Goal: Task Accomplishment & Management: Use online tool/utility

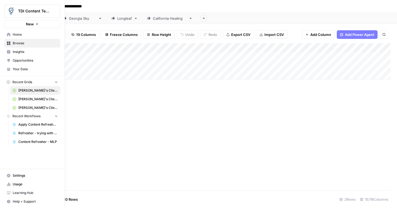
click at [19, 44] on span "Browse" at bounding box center [35, 43] width 45 height 5
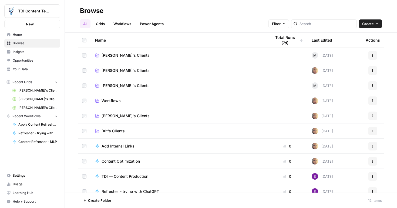
click at [103, 24] on link "Grids" at bounding box center [100, 23] width 15 height 9
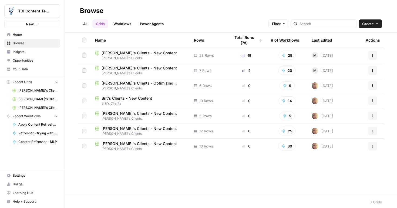
click at [144, 84] on span "[PERSON_NAME]'s Clients - Optimizing Content" at bounding box center [143, 82] width 84 height 5
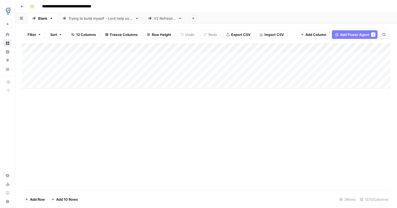
click at [23, 6] on span "Go back" at bounding box center [23, 6] width 0 height 0
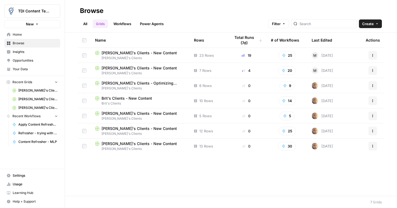
click at [122, 126] on span "[PERSON_NAME]'s Clients - New Content" at bounding box center [138, 128] width 75 height 5
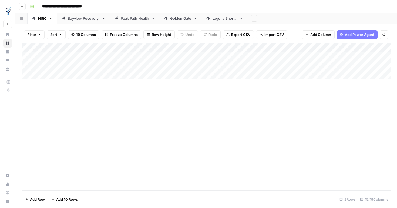
click at [176, 113] on div "Add Column" at bounding box center [206, 116] width 368 height 147
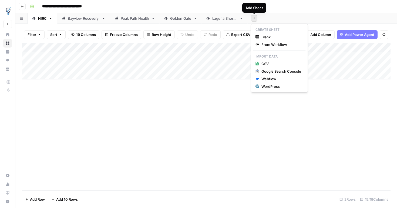
click at [253, 19] on icon "button" at bounding box center [254, 18] width 3 height 3
click at [242, 18] on icon at bounding box center [241, 18] width 4 height 4
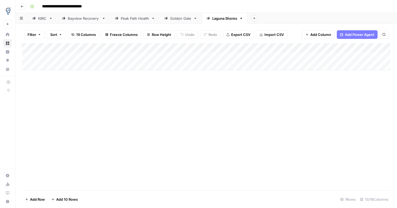
click at [138, 107] on div "Add Column" at bounding box center [206, 116] width 368 height 147
click at [22, 5] on icon "button" at bounding box center [22, 6] width 3 height 3
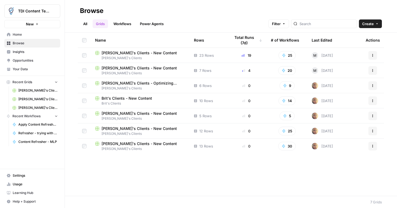
click at [120, 100] on span "Brit's Clients - New Content" at bounding box center [126, 97] width 50 height 5
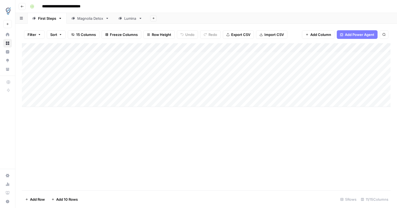
click at [107, 19] on icon at bounding box center [107, 18] width 4 height 4
drag, startPoint x: 88, startPoint y: 19, endPoint x: 166, endPoint y: 21, distance: 78.0
click at [166, 21] on div "First Steps Magnolia Detox Lumina Add Sheet" at bounding box center [205, 18] width 381 height 11
click at [93, 19] on icon at bounding box center [93, 18] width 4 height 4
click at [93, 19] on icon "button" at bounding box center [93, 18] width 4 height 4
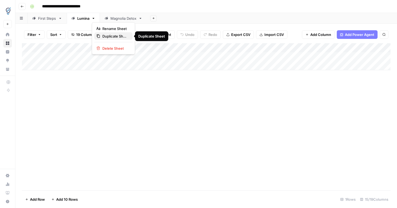
click at [108, 37] on span "Duplicate Sheet" at bounding box center [115, 35] width 26 height 5
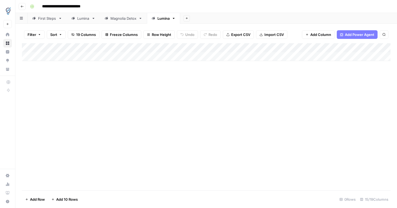
click at [164, 19] on div "Lumina" at bounding box center [163, 18] width 12 height 5
drag, startPoint x: 170, startPoint y: 18, endPoint x: 149, endPoint y: 18, distance: 20.5
click at [149, 17] on link "******" at bounding box center [164, 18] width 34 height 11
type input "**********"
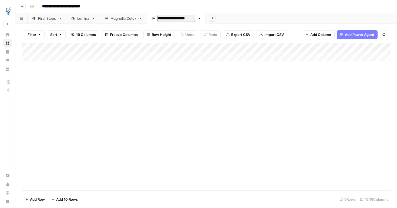
click at [165, 48] on div "Add Column" at bounding box center [206, 52] width 368 height 18
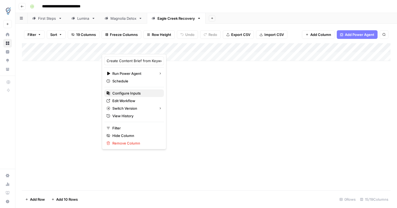
click at [119, 94] on span "Configure Inputs" at bounding box center [135, 92] width 47 height 5
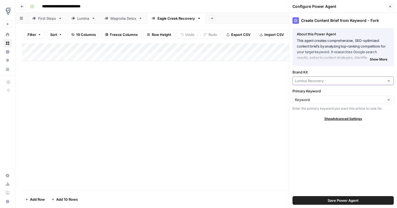
drag, startPoint x: 360, startPoint y: 82, endPoint x: 353, endPoint y: 82, distance: 7.8
click at [353, 82] on input "Brand Kit" at bounding box center [339, 80] width 89 height 5
click at [345, 94] on span "[GEOGRAPHIC_DATA] Recovery" at bounding box center [342, 93] width 90 height 5
type input "[GEOGRAPHIC_DATA] Recovery"
click at [332, 199] on span "Save Power Agent" at bounding box center [342, 199] width 31 height 5
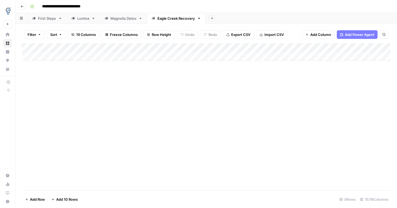
click at [176, 144] on div "Add Column" at bounding box center [206, 116] width 368 height 147
drag, startPoint x: 265, startPoint y: 64, endPoint x: 149, endPoint y: 57, distance: 115.9
click at [149, 57] on div "Add Column" at bounding box center [206, 116] width 368 height 147
click at [347, 47] on div "Add Column" at bounding box center [206, 52] width 368 height 18
drag, startPoint x: 374, startPoint y: 22, endPoint x: 316, endPoint y: 18, distance: 58.1
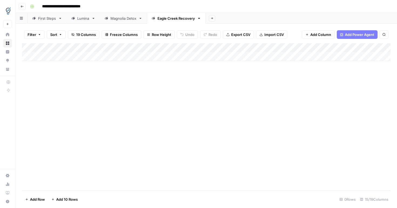
click at [316, 18] on div "Add Sheet" at bounding box center [300, 18] width 191 height 11
drag, startPoint x: 250, startPoint y: 140, endPoint x: 366, endPoint y: 132, distance: 116.0
click at [366, 132] on div "Add Column" at bounding box center [206, 116] width 368 height 147
drag, startPoint x: 365, startPoint y: 132, endPoint x: 191, endPoint y: 121, distance: 174.3
click at [191, 121] on div "Add Column" at bounding box center [206, 116] width 368 height 147
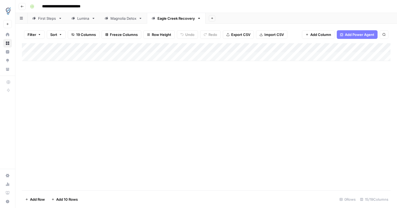
drag, startPoint x: 272, startPoint y: 103, endPoint x: 148, endPoint y: 88, distance: 125.2
click at [149, 88] on div "Add Column" at bounding box center [206, 116] width 368 height 147
click at [71, 46] on div "Add Column" at bounding box center [206, 52] width 368 height 18
click at [29, 56] on div "Add Column" at bounding box center [206, 52] width 368 height 18
click at [29, 59] on div "Add Column" at bounding box center [206, 52] width 368 height 18
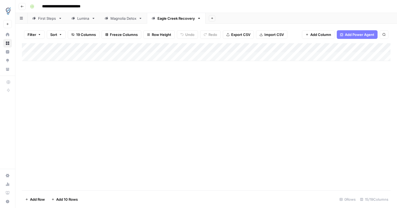
click at [33, 59] on div "Add Column" at bounding box center [206, 52] width 368 height 18
click at [138, 58] on div "Add Column" at bounding box center [206, 52] width 368 height 18
click at [161, 47] on div "Add Column" at bounding box center [206, 56] width 368 height 27
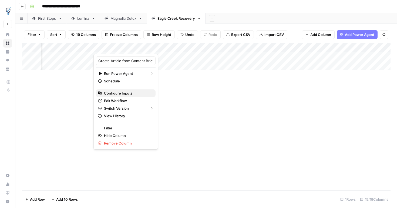
click at [123, 93] on span "Configure Inputs" at bounding box center [127, 92] width 47 height 5
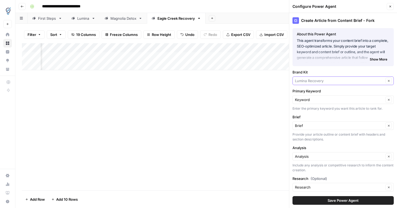
click at [328, 79] on input "Brand Kit" at bounding box center [339, 80] width 89 height 5
click at [324, 93] on span "[GEOGRAPHIC_DATA] Recovery" at bounding box center [342, 93] width 90 height 5
type input "[GEOGRAPHIC_DATA] Recovery"
click at [316, 201] on button "Save Power Agent" at bounding box center [342, 200] width 101 height 9
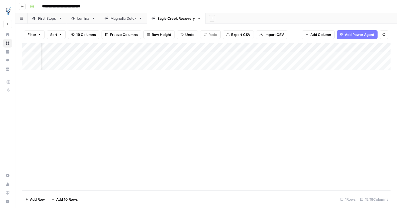
click at [278, 49] on div "Add Column" at bounding box center [206, 56] width 368 height 27
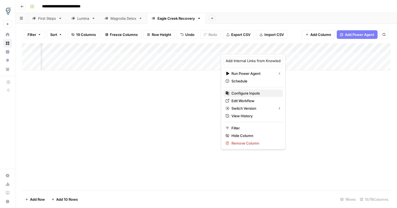
click at [248, 93] on span "Configure Inputs" at bounding box center [254, 92] width 47 height 5
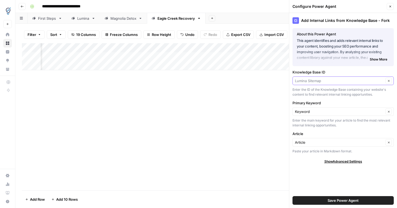
click at [333, 81] on input "Knowledge Base ID" at bounding box center [339, 80] width 89 height 5
click at [332, 95] on span "[GEOGRAPHIC_DATA] Sitemap" at bounding box center [342, 93] width 90 height 5
type input "[GEOGRAPHIC_DATA] Sitemap"
click at [320, 201] on button "Save Power Agent" at bounding box center [342, 200] width 101 height 9
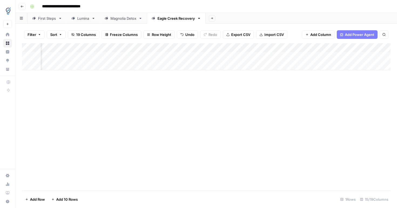
click at [379, 48] on div "Add Column" at bounding box center [206, 56] width 368 height 27
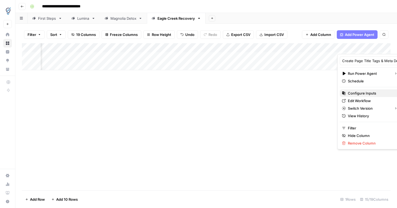
click at [364, 91] on span "Configure Inputs" at bounding box center [370, 92] width 47 height 5
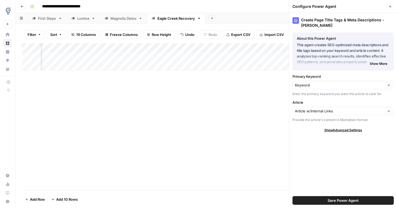
click at [270, 88] on div "Add Column" at bounding box center [206, 116] width 368 height 147
click at [311, 199] on button "Save Power Agent" at bounding box center [342, 200] width 101 height 9
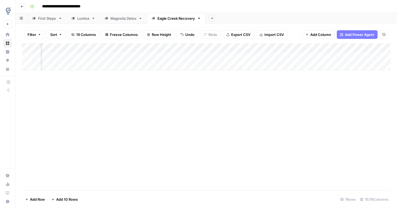
click at [312, 56] on div "Add Column" at bounding box center [206, 56] width 368 height 27
click at [254, 119] on div "Add Column" at bounding box center [206, 116] width 368 height 147
click at [200, 20] on icon "button" at bounding box center [199, 18] width 4 height 4
click at [209, 37] on span "Duplicate Sheet" at bounding box center [221, 35] width 26 height 5
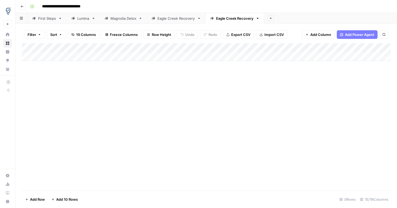
click at [234, 19] on div "Eagle Creek Recovery" at bounding box center [234, 18] width 37 height 5
type input "*"
type input "**********"
click at [166, 49] on div "Add Column" at bounding box center [206, 52] width 368 height 18
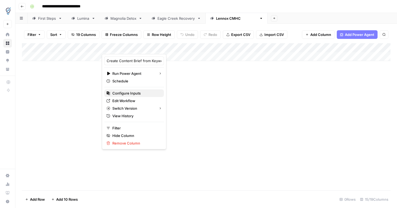
click at [130, 95] on span "Configure Inputs" at bounding box center [135, 92] width 47 height 5
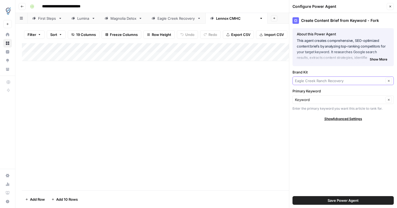
click at [347, 82] on input "Brand Kit" at bounding box center [339, 80] width 89 height 5
click at [318, 95] on span "[PERSON_NAME] CMHC" at bounding box center [342, 93] width 90 height 5
type input "[PERSON_NAME] CMHC"
click at [318, 200] on button "Save Power Agent" at bounding box center [342, 200] width 101 height 9
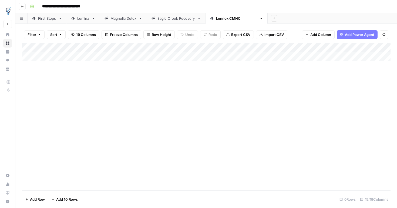
click at [326, 57] on div "Add Column" at bounding box center [206, 52] width 368 height 18
click at [265, 48] on div "Add Column" at bounding box center [206, 56] width 368 height 27
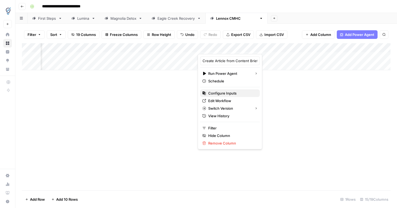
click at [214, 94] on span "Configure Inputs" at bounding box center [231, 92] width 47 height 5
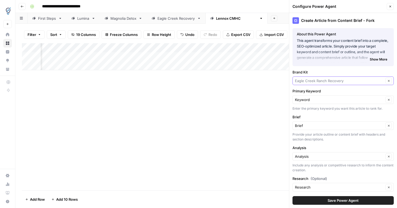
click at [327, 83] on input "Brand Kit" at bounding box center [339, 80] width 89 height 5
click at [314, 94] on span "[PERSON_NAME] CMHC" at bounding box center [342, 93] width 90 height 5
type input "[PERSON_NAME] CMHC"
click at [318, 201] on button "Save Power Agent" at bounding box center [342, 200] width 101 height 9
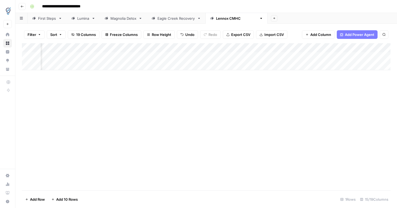
click at [314, 57] on div "Add Column" at bounding box center [206, 56] width 368 height 27
click at [180, 48] on div "Add Column" at bounding box center [206, 56] width 368 height 27
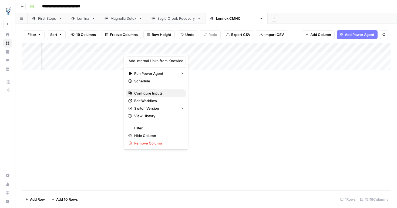
click at [148, 92] on span "Configure Inputs" at bounding box center [157, 92] width 47 height 5
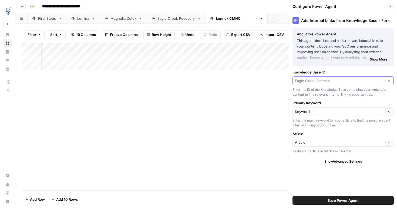
click at [346, 82] on input "Knowledge Base ID" at bounding box center [339, 80] width 89 height 5
click at [313, 93] on span "[PERSON_NAME] CMHC Sitemap" at bounding box center [342, 93] width 90 height 5
type input "[PERSON_NAME] CMHC Sitemap"
click at [320, 200] on button "Save Power Agent" at bounding box center [342, 200] width 101 height 9
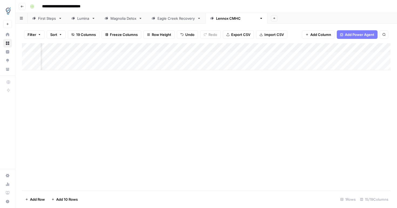
click at [281, 49] on div "Add Column" at bounding box center [206, 56] width 368 height 27
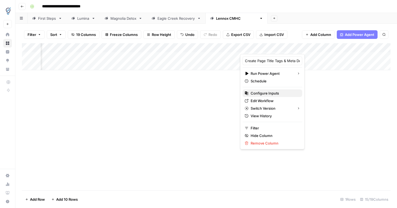
click at [264, 93] on span "Configure Inputs" at bounding box center [273, 92] width 47 height 5
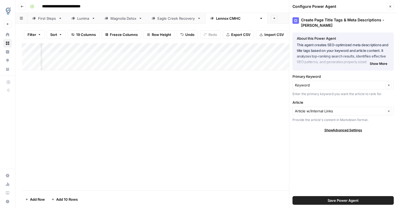
click at [242, 115] on div "Add Column" at bounding box center [206, 116] width 368 height 147
click at [315, 202] on button "Save Power Agent" at bounding box center [342, 200] width 101 height 9
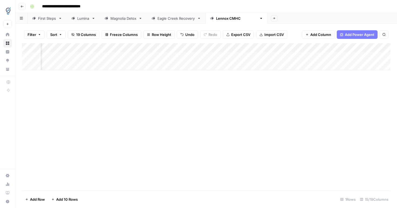
click at [331, 55] on div "Add Column" at bounding box center [206, 56] width 368 height 27
click at [254, 145] on div "Add Column" at bounding box center [206, 116] width 368 height 147
click at [259, 18] on icon "button" at bounding box center [261, 18] width 4 height 4
click at [247, 36] on icon "button" at bounding box center [249, 36] width 4 height 4
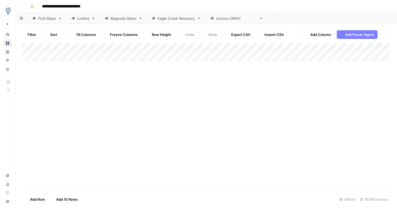
click at [259, 19] on icon at bounding box center [261, 18] width 4 height 4
click at [278, 20] on div "[PERSON_NAME] CMHC" at bounding box center [298, 18] width 41 height 5
click at [288, 19] on div "**********" at bounding box center [205, 18] width 381 height 11
click at [285, 18] on input "**********" at bounding box center [290, 18] width 25 height 7
drag, startPoint x: 286, startPoint y: 18, endPoint x: 282, endPoint y: 18, distance: 4.3
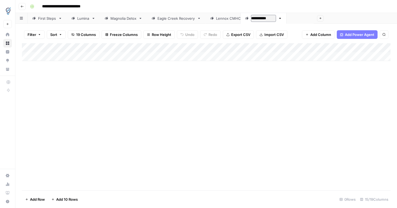
click at [282, 18] on div "**********" at bounding box center [205, 18] width 381 height 11
click at [282, 18] on input "**********" at bounding box center [273, 18] width 25 height 7
type input "*"
type input "**********"
click at [165, 49] on div "Add Column" at bounding box center [206, 52] width 368 height 18
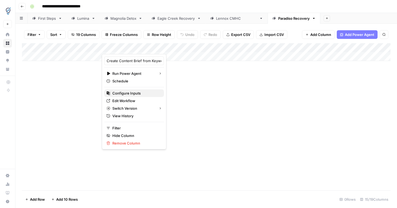
click at [134, 93] on span "Configure Inputs" at bounding box center [135, 92] width 47 height 5
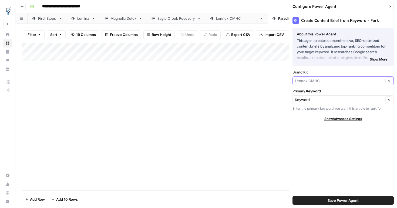
click at [337, 81] on input "Brand Kit" at bounding box center [339, 80] width 89 height 5
click at [318, 94] on span "Paradiso Recovery" at bounding box center [342, 93] width 90 height 5
type input "Paradiso Recovery"
click at [330, 200] on span "Save Power Agent" at bounding box center [342, 199] width 31 height 5
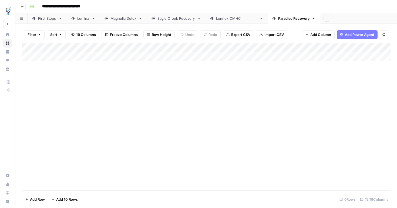
click at [342, 57] on div "Add Column" at bounding box center [206, 52] width 368 height 18
click at [275, 56] on div "Add Column" at bounding box center [206, 56] width 368 height 27
click at [331, 47] on div "Add Column" at bounding box center [206, 56] width 368 height 27
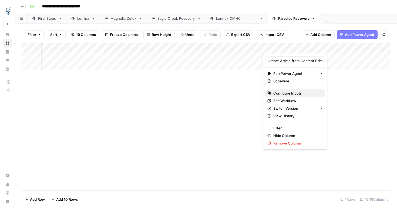
click at [282, 94] on span "Configure Inputs" at bounding box center [296, 92] width 47 height 5
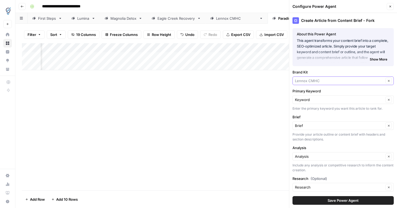
click at [325, 80] on input "Brand Kit" at bounding box center [339, 80] width 89 height 5
click at [303, 93] on span "Paradiso Recovery" at bounding box center [342, 93] width 90 height 5
type input "Paradiso Recovery"
click at [328, 201] on span "Save Power Agent" at bounding box center [342, 199] width 31 height 5
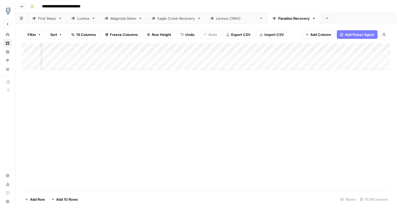
click at [343, 58] on div "Add Column" at bounding box center [206, 56] width 368 height 27
click at [231, 49] on div "Add Column" at bounding box center [206, 56] width 368 height 27
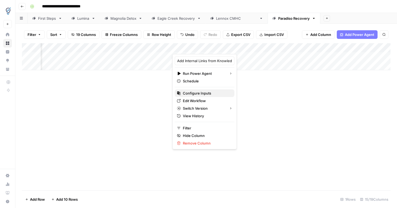
click at [193, 95] on span "Configure Inputs" at bounding box center [206, 92] width 47 height 5
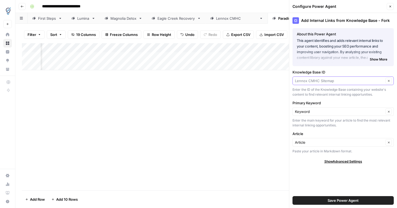
click at [329, 79] on input "Knowledge Base ID" at bounding box center [339, 80] width 89 height 5
click at [314, 95] on span "Paradiso Sitemap" at bounding box center [342, 93] width 90 height 5
type input "Paradiso Sitemap"
click at [333, 200] on span "Save Power Agent" at bounding box center [342, 199] width 31 height 5
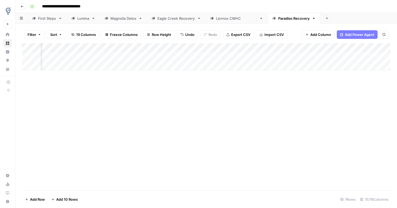
click at [280, 101] on div "Add Column" at bounding box center [206, 116] width 368 height 147
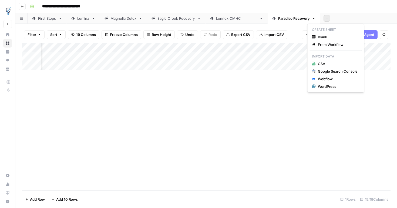
click at [325, 19] on icon "button" at bounding box center [326, 18] width 3 height 3
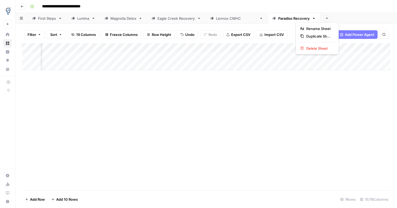
click at [312, 19] on icon "button" at bounding box center [314, 18] width 4 height 4
click at [306, 37] on span "Duplicate Sheet" at bounding box center [319, 35] width 26 height 5
click at [164, 48] on div "Add Column" at bounding box center [206, 52] width 368 height 18
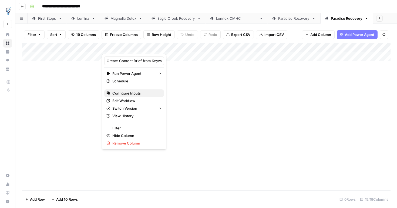
click at [131, 93] on span "Configure Inputs" at bounding box center [135, 92] width 47 height 5
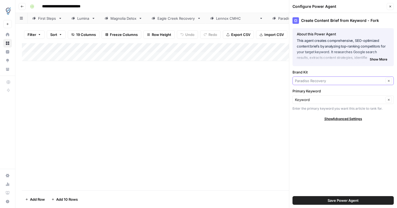
click at [327, 82] on input "Brand Kit" at bounding box center [339, 80] width 89 height 5
click at [319, 100] on span "[GEOGRAPHIC_DATA]" at bounding box center [342, 100] width 90 height 5
type input "[GEOGRAPHIC_DATA]"
click at [203, 86] on div "Add Column" at bounding box center [206, 116] width 368 height 147
click at [320, 198] on button "Save Power Agent" at bounding box center [342, 200] width 101 height 9
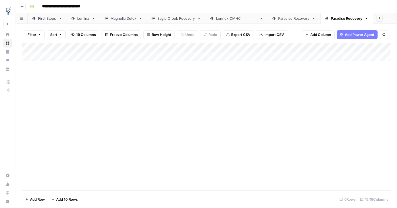
click at [335, 20] on div "Paradiso Recovery" at bounding box center [346, 18] width 32 height 5
type input "*"
type input "**********"
click at [350, 55] on div "Add Column" at bounding box center [206, 52] width 368 height 18
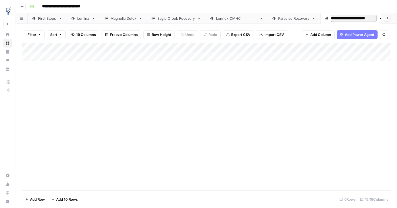
click at [301, 53] on div "Add Column" at bounding box center [206, 52] width 368 height 18
click at [355, 55] on div "Add Column" at bounding box center [206, 56] width 368 height 27
click at [213, 49] on div "Add Column" at bounding box center [206, 56] width 368 height 27
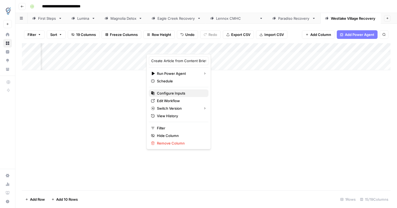
click at [187, 90] on span "Configure Inputs" at bounding box center [180, 92] width 47 height 5
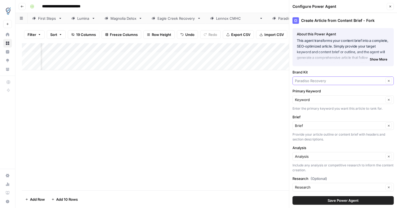
click at [329, 80] on input "Brand Kit" at bounding box center [339, 80] width 89 height 5
click at [334, 94] on span "[GEOGRAPHIC_DATA]" at bounding box center [342, 93] width 90 height 5
type input "[GEOGRAPHIC_DATA]"
click at [322, 199] on button "Save Power Agent" at bounding box center [342, 200] width 101 height 9
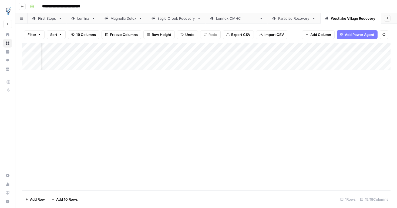
click at [330, 47] on div "Add Column" at bounding box center [206, 56] width 368 height 27
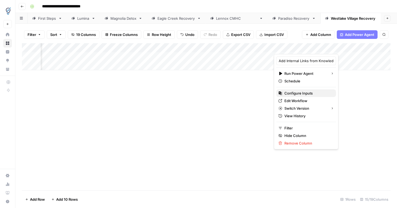
click at [301, 93] on span "Configure Inputs" at bounding box center [307, 92] width 47 height 5
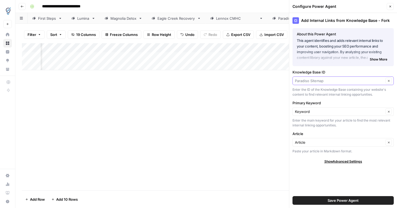
click at [344, 81] on input "Knowledge Base ID" at bounding box center [339, 80] width 89 height 5
click at [329, 94] on span "Westlake Sitemap" at bounding box center [342, 93] width 90 height 5
type input "Westlake Sitemap"
click at [322, 200] on button "Save Power Agent" at bounding box center [342, 200] width 101 height 9
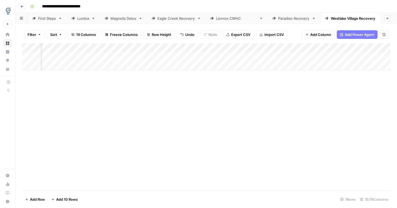
click at [359, 54] on div "Add Column" at bounding box center [206, 56] width 368 height 27
click at [260, 105] on div "Add Column" at bounding box center [206, 116] width 368 height 147
click at [23, 5] on icon "button" at bounding box center [22, 6] width 3 height 3
click at [18, 7] on header "**********" at bounding box center [205, 6] width 381 height 13
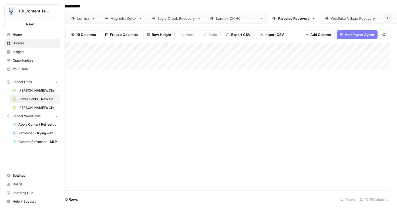
click at [25, 41] on span "Browse" at bounding box center [35, 43] width 45 height 5
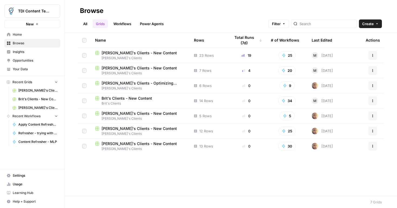
click at [128, 69] on span "[PERSON_NAME]'s Clients - New Content" at bounding box center [138, 67] width 75 height 5
